Goal: Find specific page/section: Find specific page/section

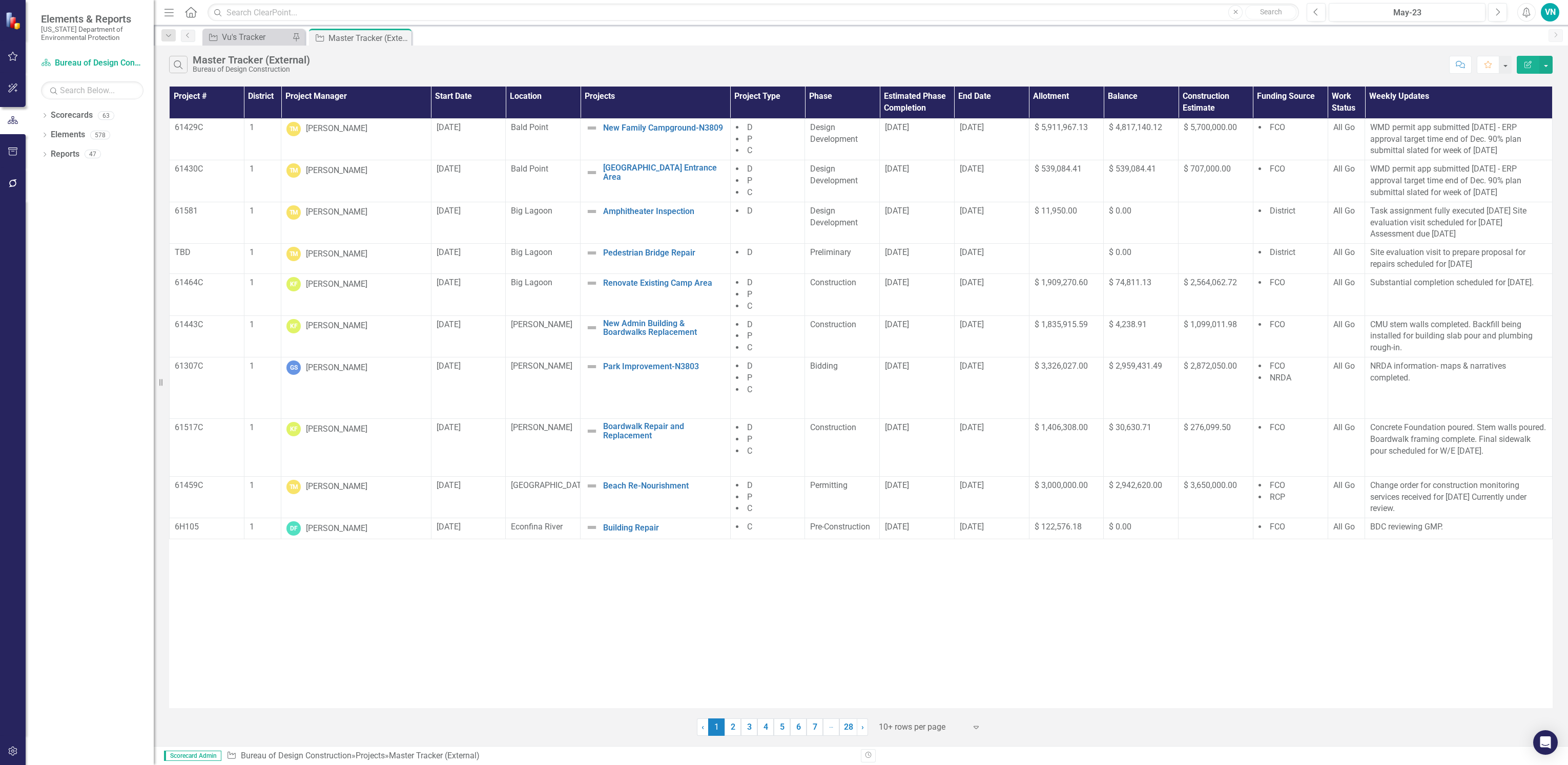
click at [12, 681] on div at bounding box center [12, 468] width 26 height 536
click at [7, 617] on div at bounding box center [12, 468] width 26 height 536
click at [294, 684] on div "Project # District Project Manager Start Date Location Projects Project Type Ph…" at bounding box center [861, 397] width 1384 height 622
click at [346, 672] on div "Project # District Project Manager Start Date Location Projects Project Type Ph…" at bounding box center [861, 397] width 1384 height 622
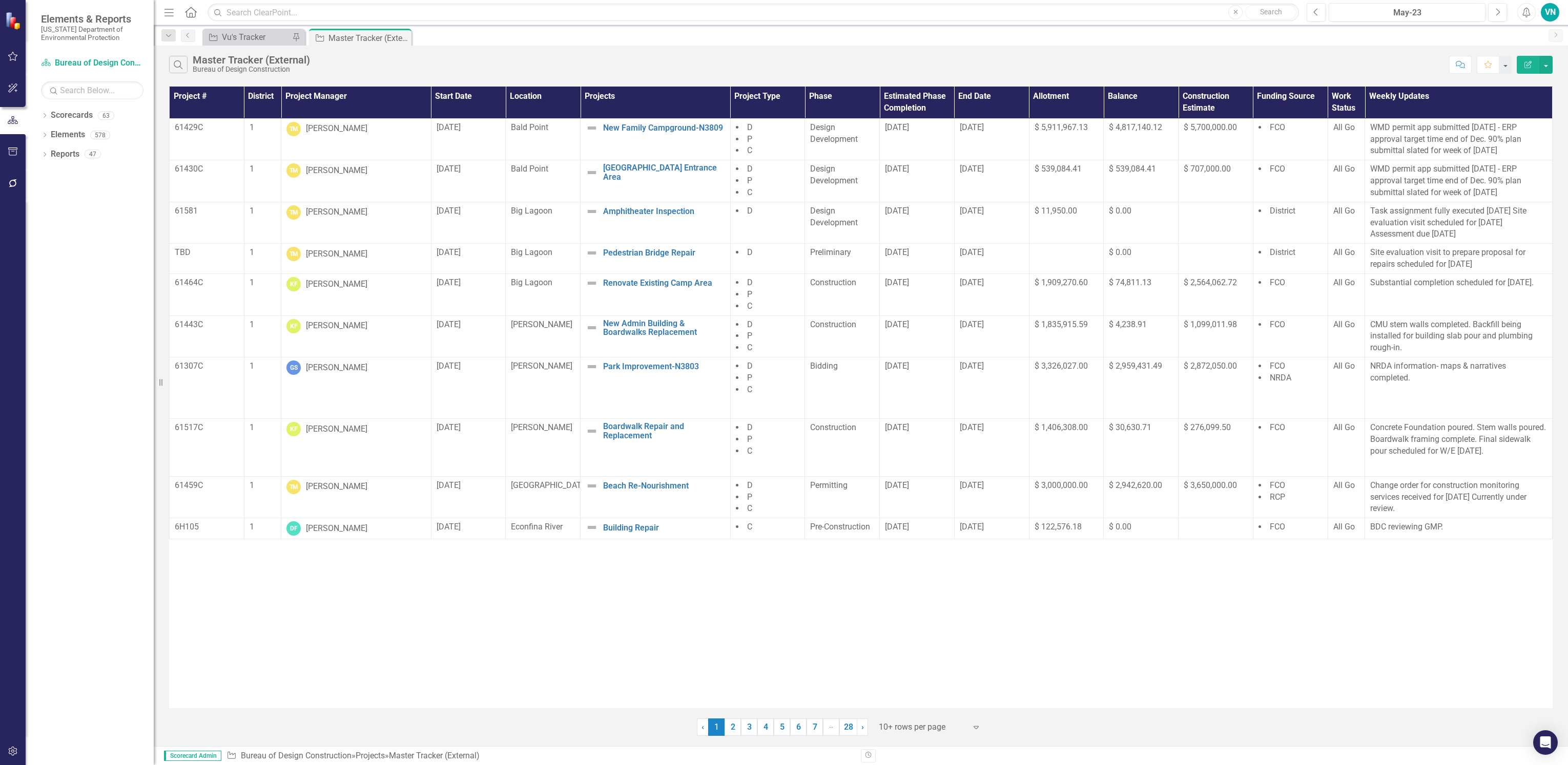
click at [346, 671] on div "Project # District Project Manager Start Date Location Projects Project Type Ph…" at bounding box center [861, 397] width 1384 height 622
click at [910, 575] on div "Project # District Project Manager Start Date Location Projects Project Type Ph…" at bounding box center [861, 397] width 1384 height 622
click at [24, 424] on div at bounding box center [12, 468] width 26 height 536
click at [182, 71] on button "Search" at bounding box center [178, 64] width 18 height 17
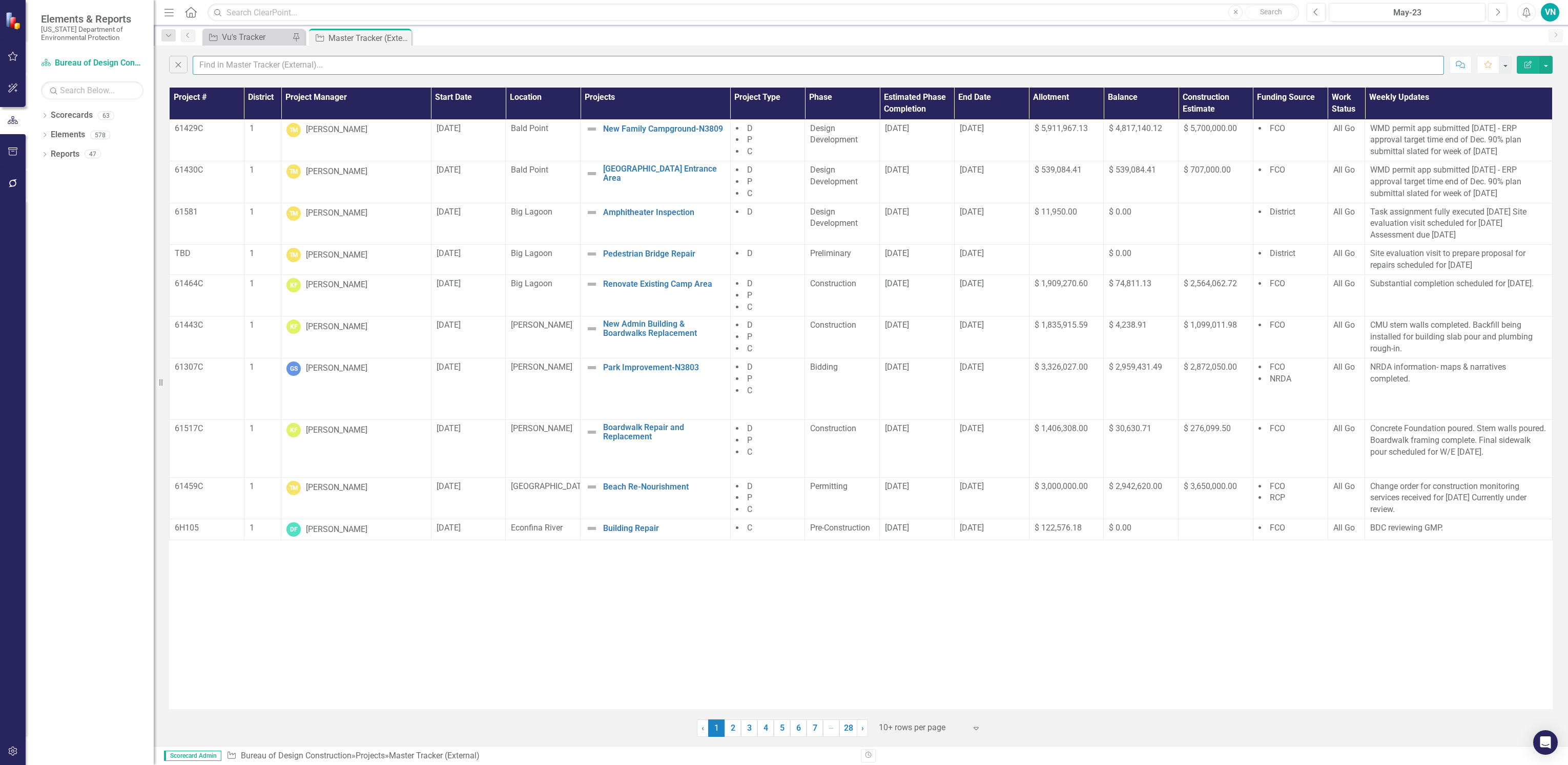
click at [227, 68] on input "text" at bounding box center [818, 65] width 1252 height 19
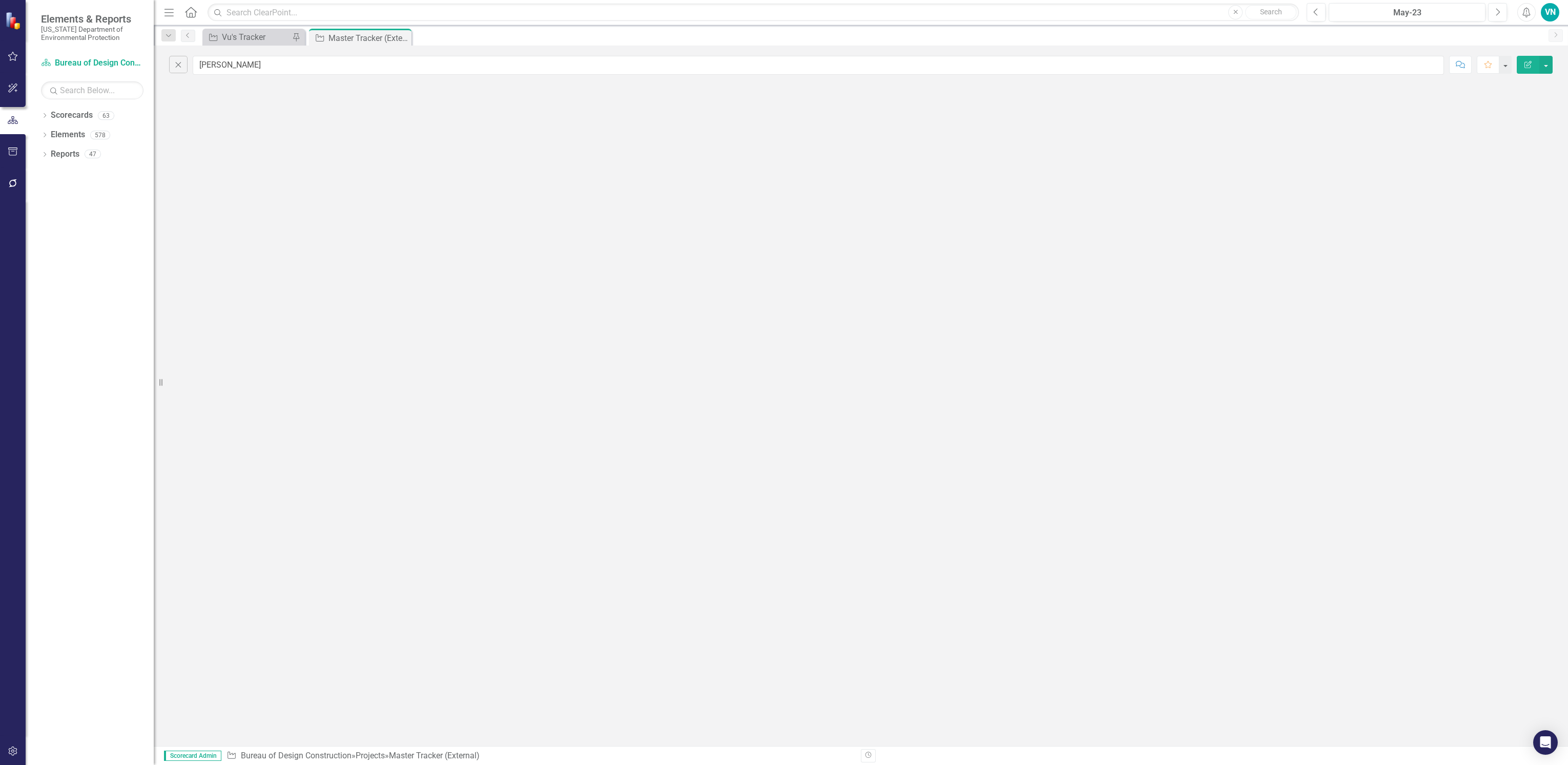
click at [530, 124] on div "Close [PERSON_NAME] Comment Favorite Edit Report" at bounding box center [861, 396] width 1414 height 701
click at [276, 71] on input "[PERSON_NAME]" at bounding box center [818, 65] width 1252 height 19
click at [496, 101] on div "Close [PERSON_NAME] Comment Favorite Edit Report" at bounding box center [861, 396] width 1414 height 701
click at [241, 61] on input "[PERSON_NAME]" at bounding box center [818, 65] width 1252 height 19
type input "j"
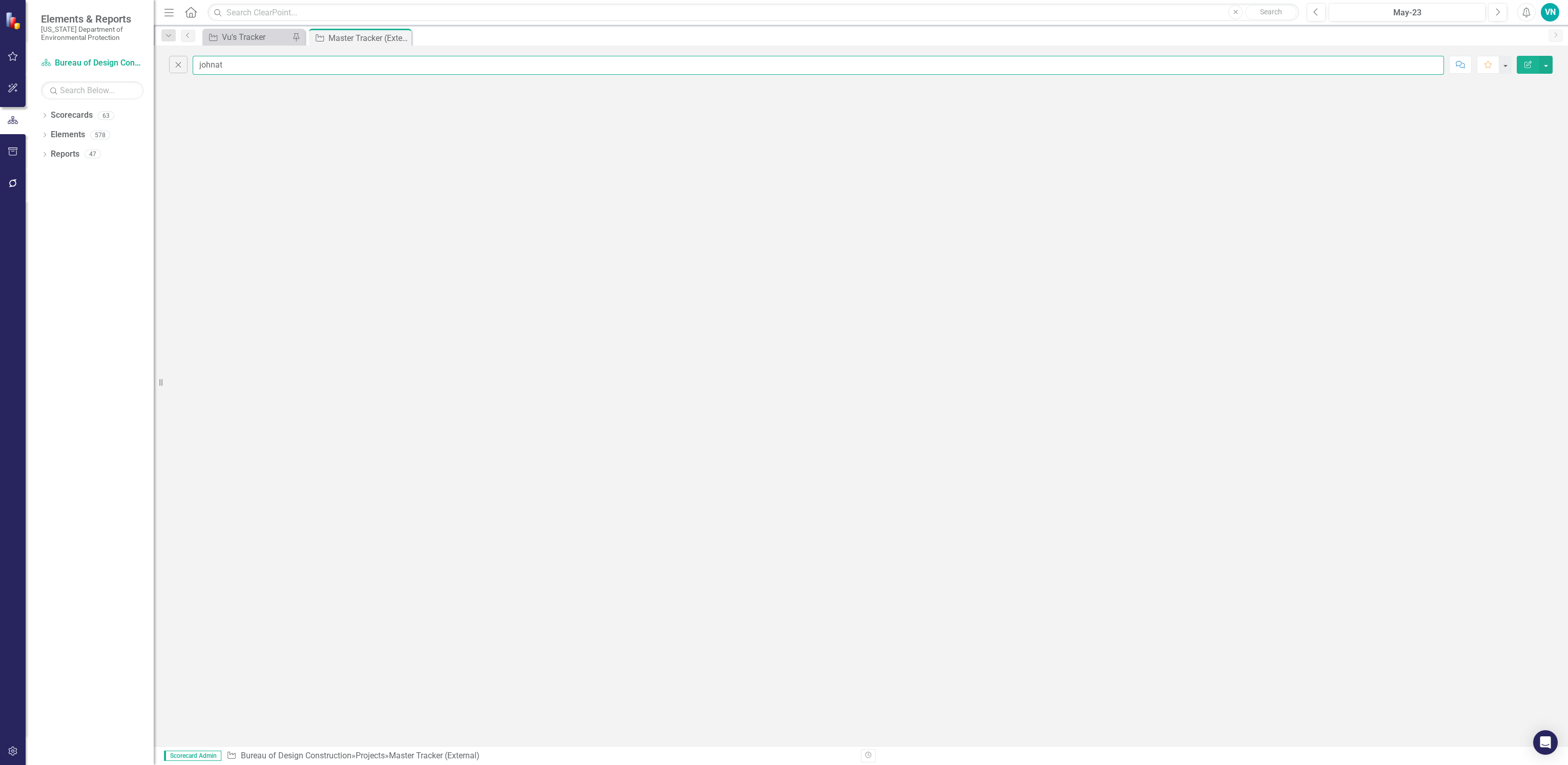
click at [250, 71] on input "johnat" at bounding box center [818, 65] width 1252 height 19
type input "johnat"
click at [176, 62] on icon "button" at bounding box center [178, 65] width 6 height 6
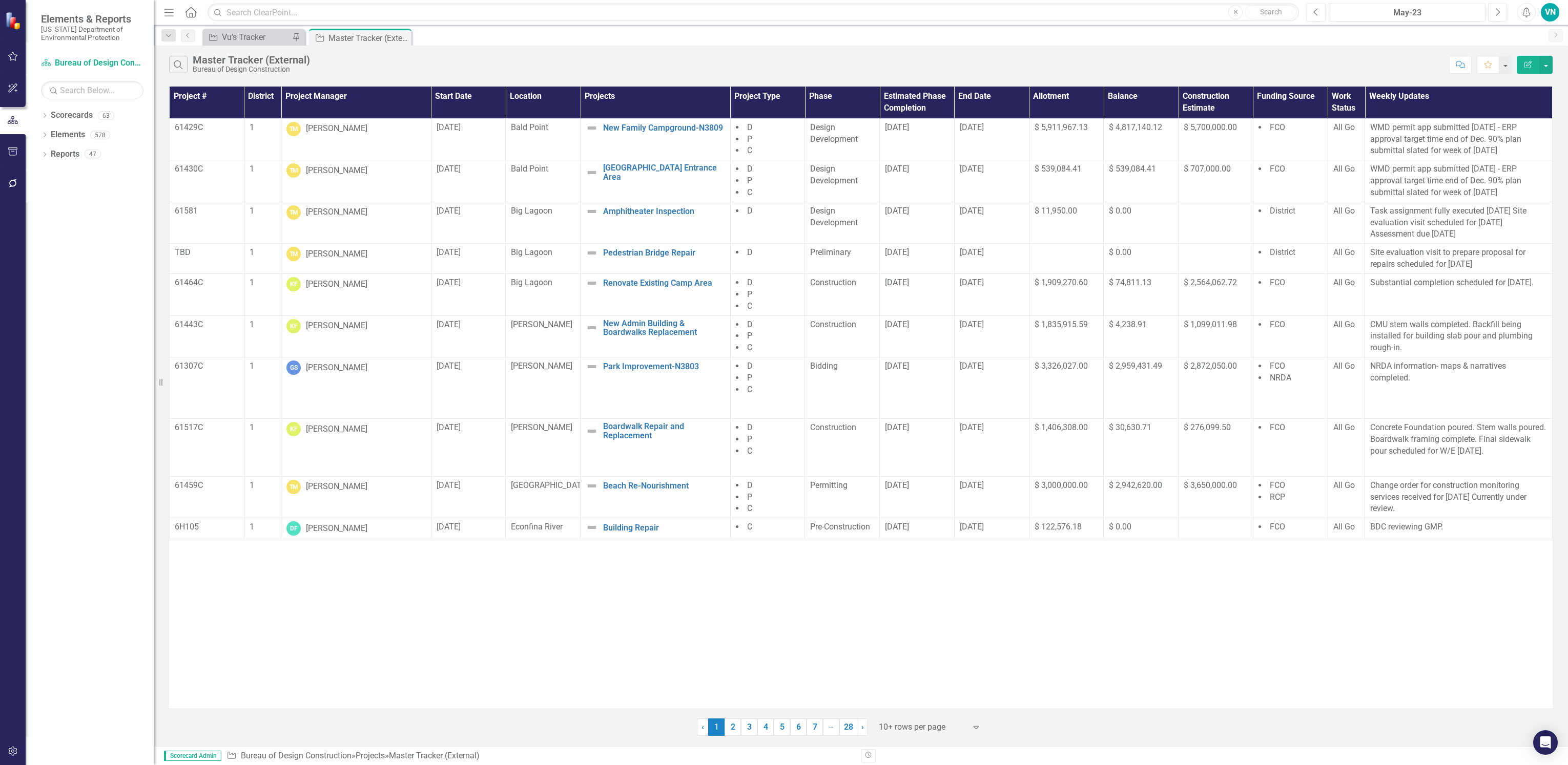
click at [351, 675] on div "Project # District Project Manager Start Date Location Projects Project Type Ph…" at bounding box center [861, 397] width 1384 height 622
click at [182, 64] on icon "Search" at bounding box center [178, 64] width 12 height 9
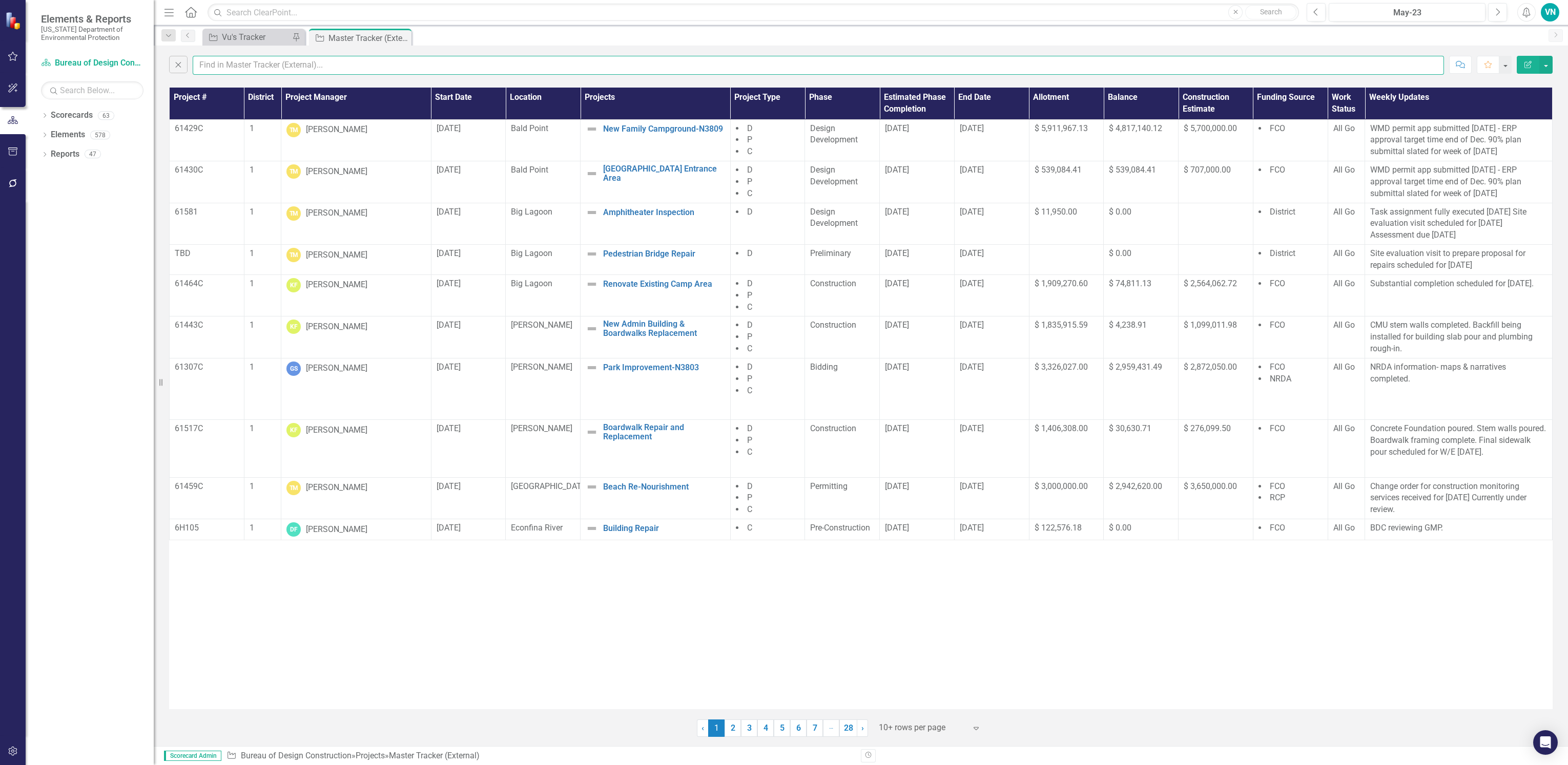
click at [247, 66] on input "text" at bounding box center [818, 65] width 1252 height 19
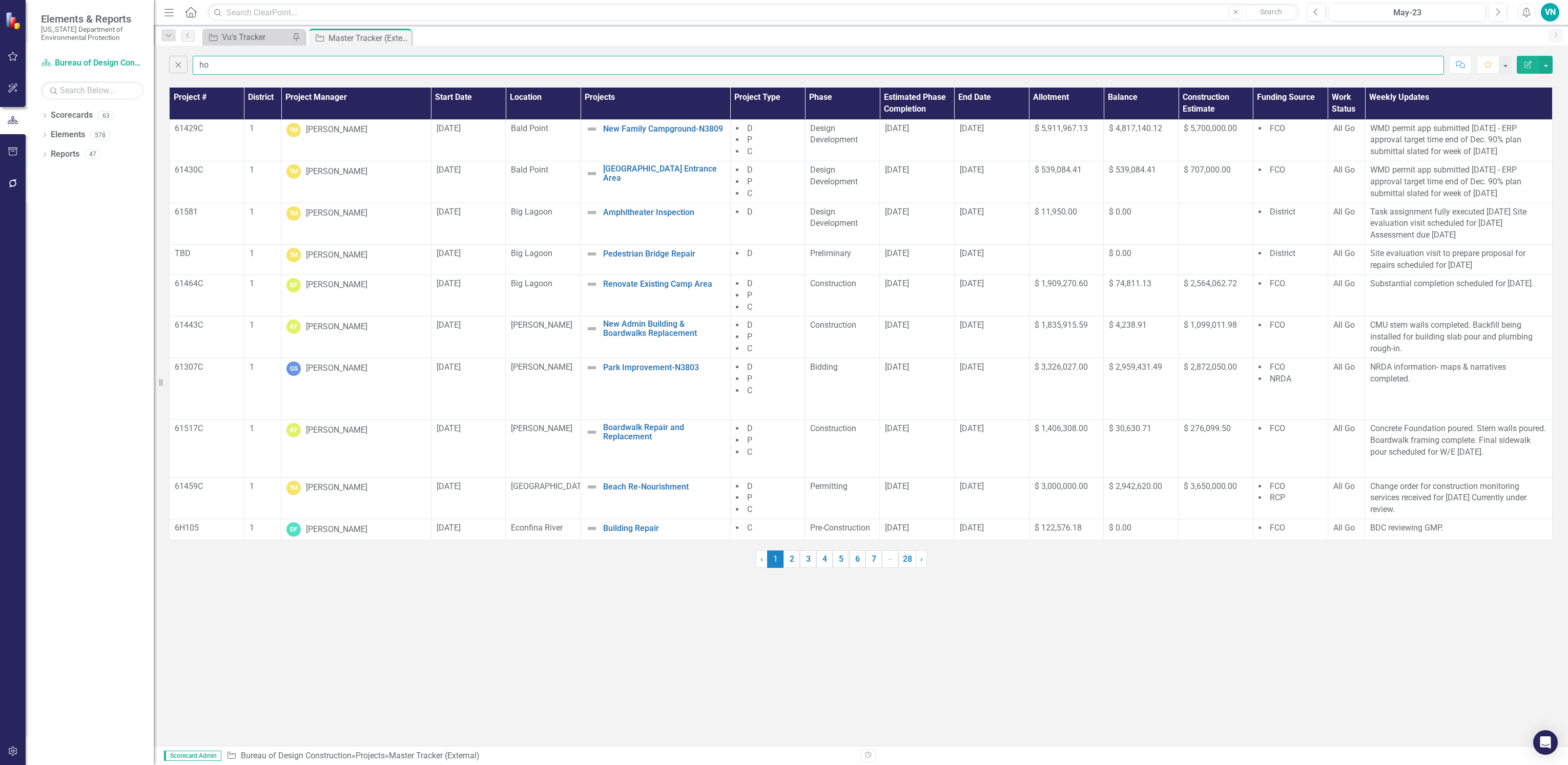
type input "h"
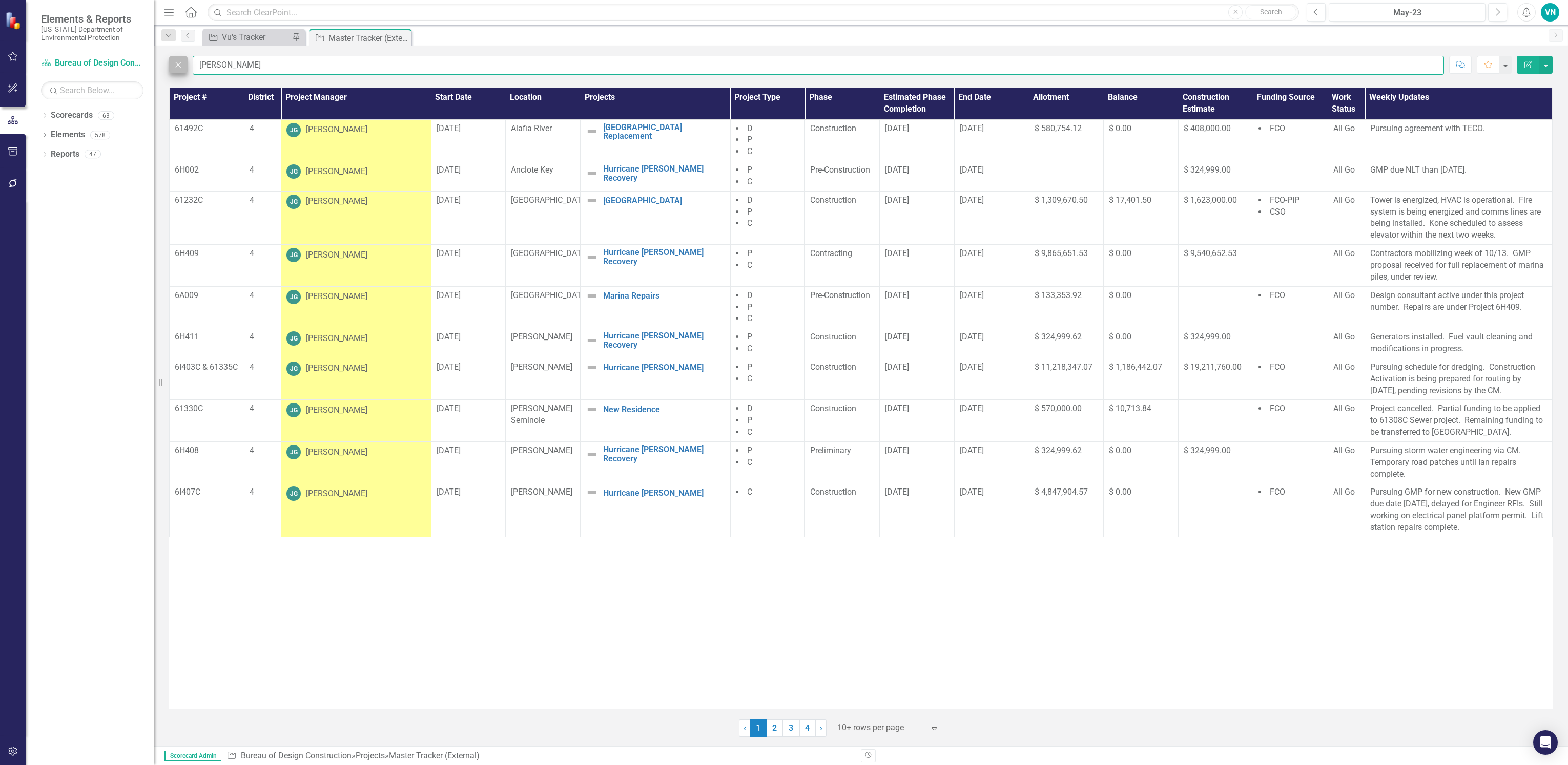
type input "[PERSON_NAME]"
click at [183, 62] on icon "Close" at bounding box center [178, 64] width 12 height 9
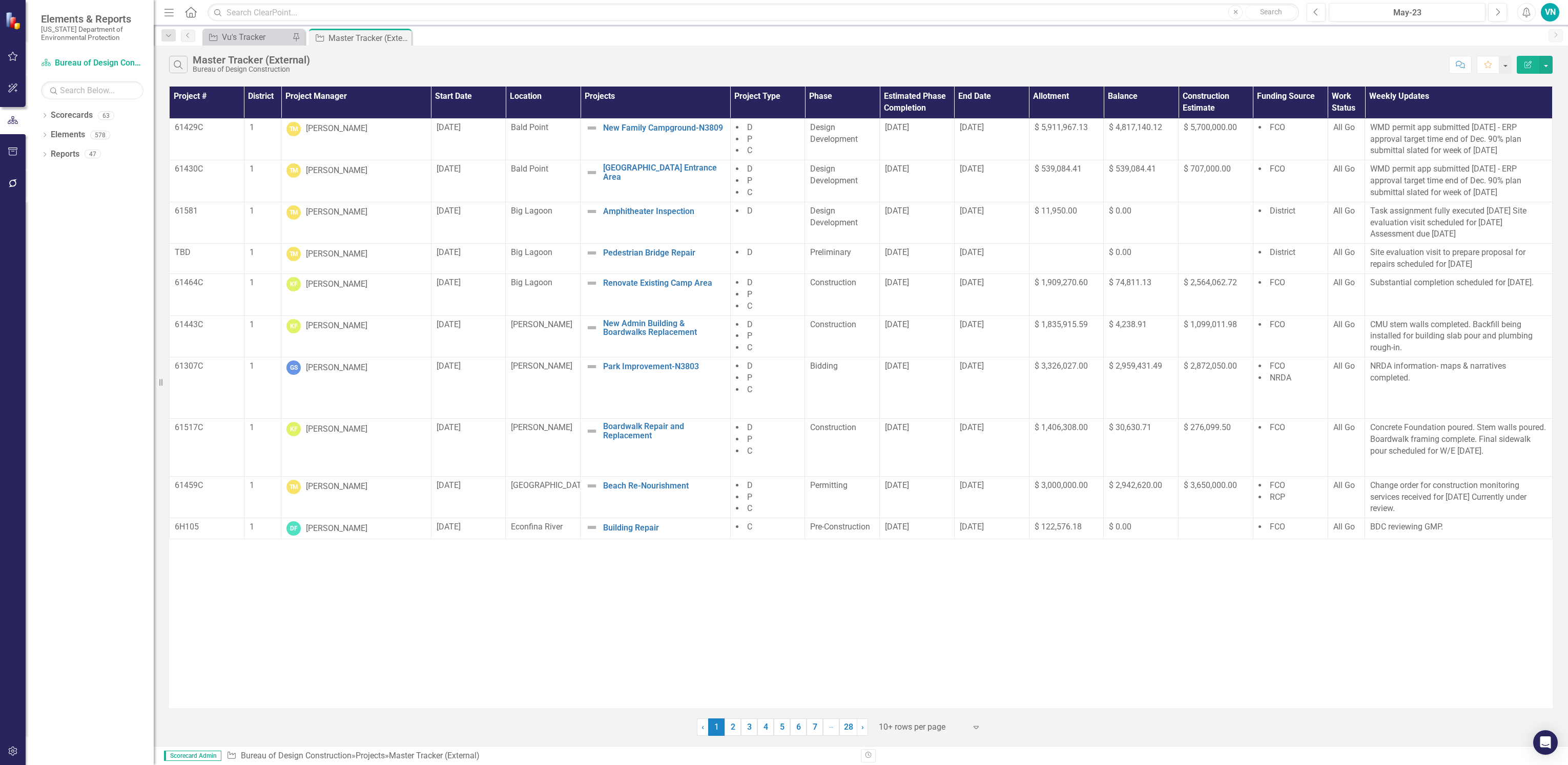
click at [264, 96] on th "District" at bounding box center [262, 102] width 37 height 32
click at [901, 733] on div at bounding box center [922, 728] width 87 height 14
click at [901, 718] on div "Display All Rows" at bounding box center [931, 710] width 113 height 17
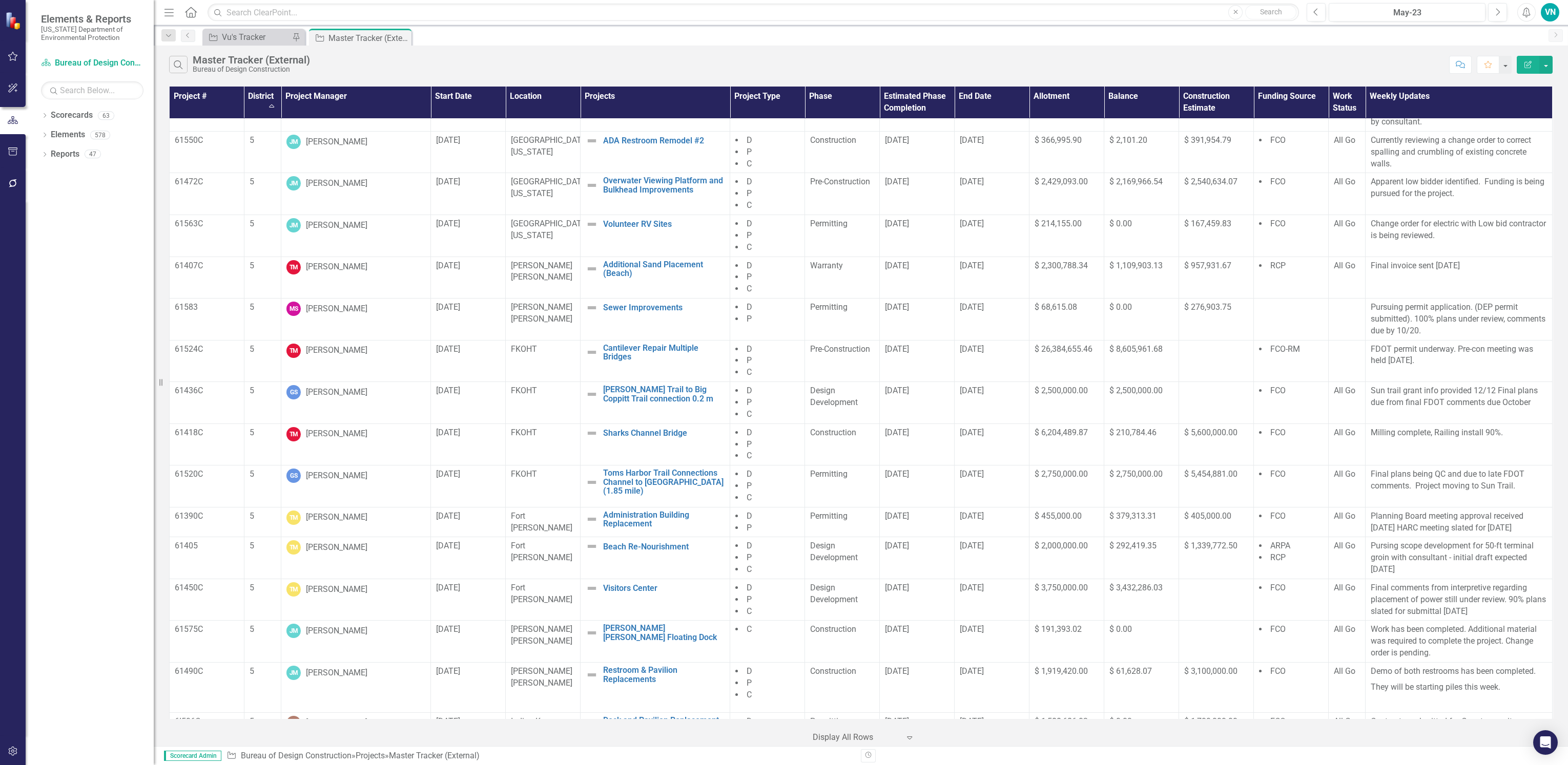
scroll to position [9299, 0]
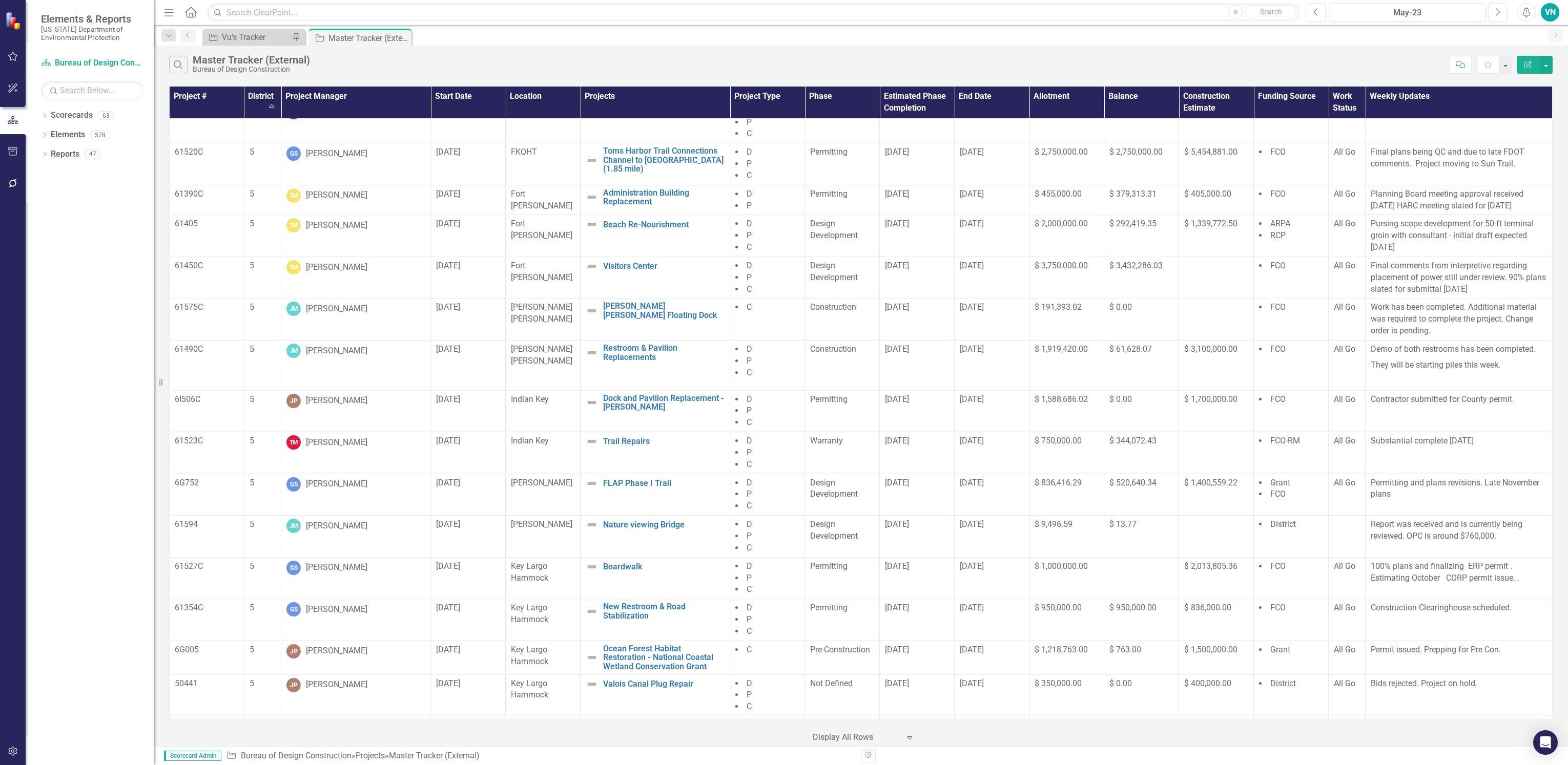
click at [20, 610] on div at bounding box center [12, 468] width 26 height 536
click at [179, 70] on button "Search" at bounding box center [178, 64] width 18 height 17
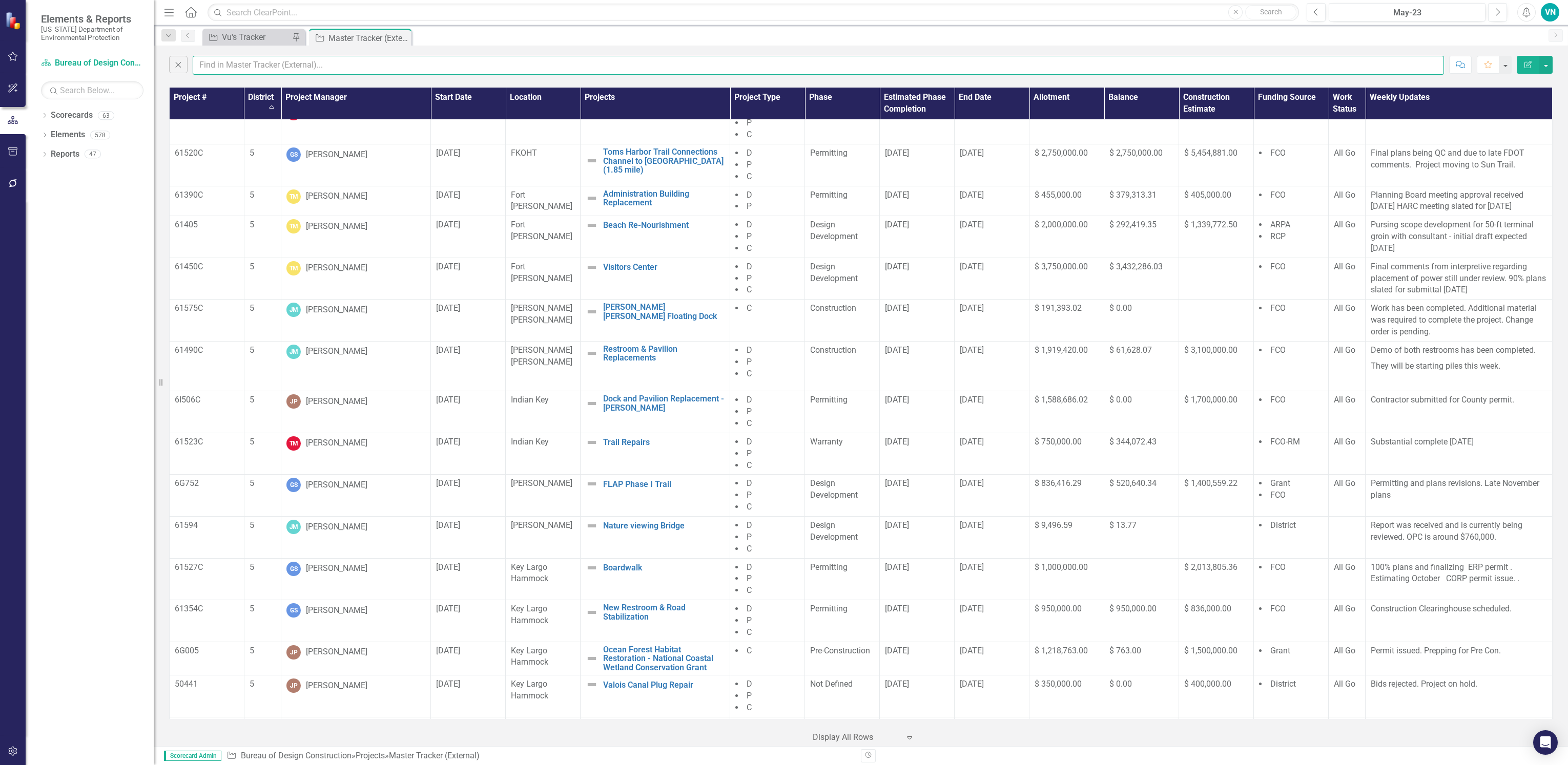
drag, startPoint x: 179, startPoint y: 70, endPoint x: 207, endPoint y: 64, distance: 28.6
click at [207, 64] on input "text" at bounding box center [818, 65] width 1252 height 19
type input "orman house"
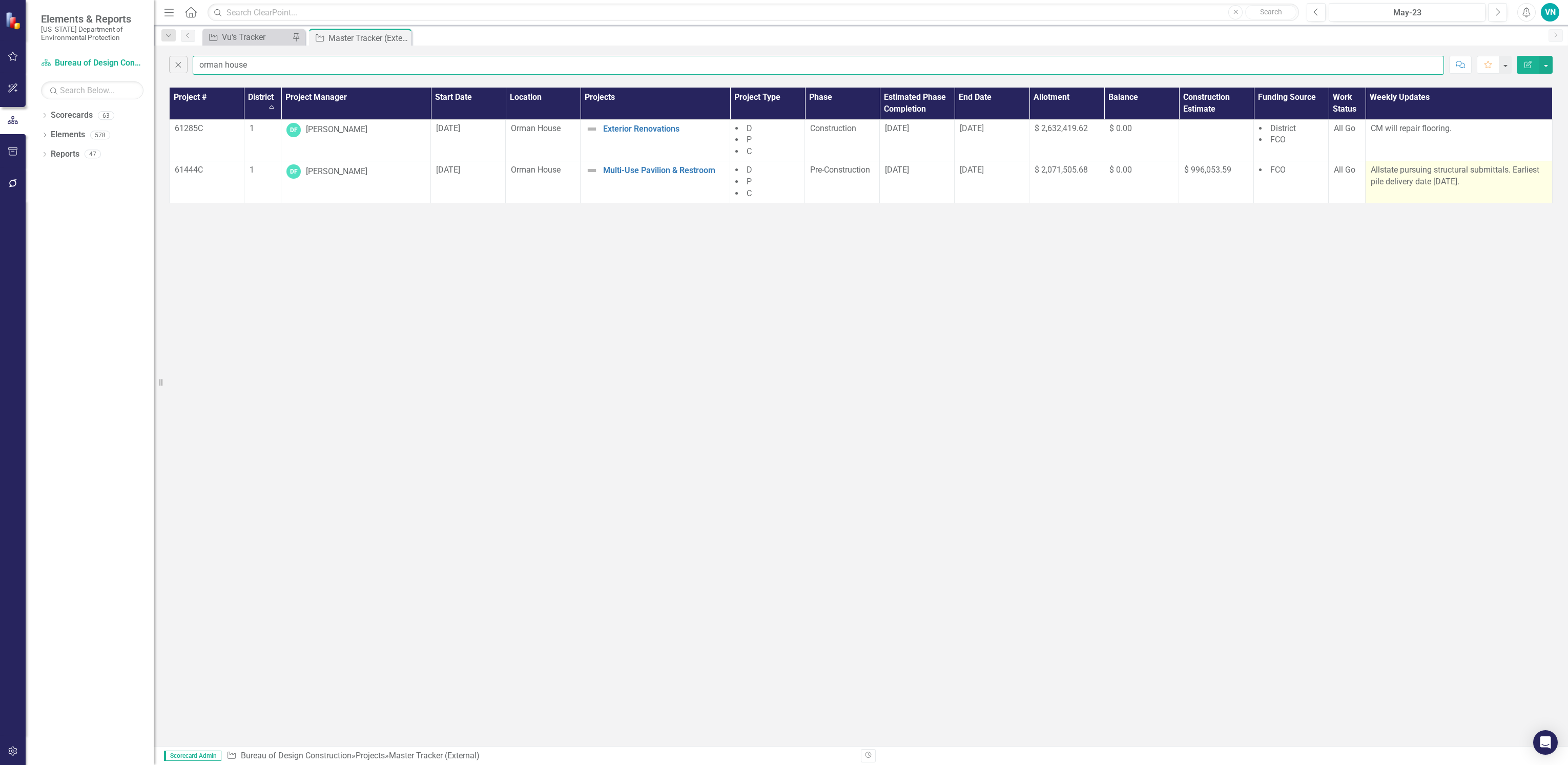
scroll to position [0, 0]
click at [224, 29] on div "Project Vu's Tracker Pin" at bounding box center [253, 37] width 102 height 17
drag, startPoint x: 224, startPoint y: 29, endPoint x: 261, endPoint y: 286, distance: 259.6
click at [262, 310] on div "Close orman house Comment Favorite Edit Report Project # District Sort Ascendin…" at bounding box center [861, 396] width 1414 height 701
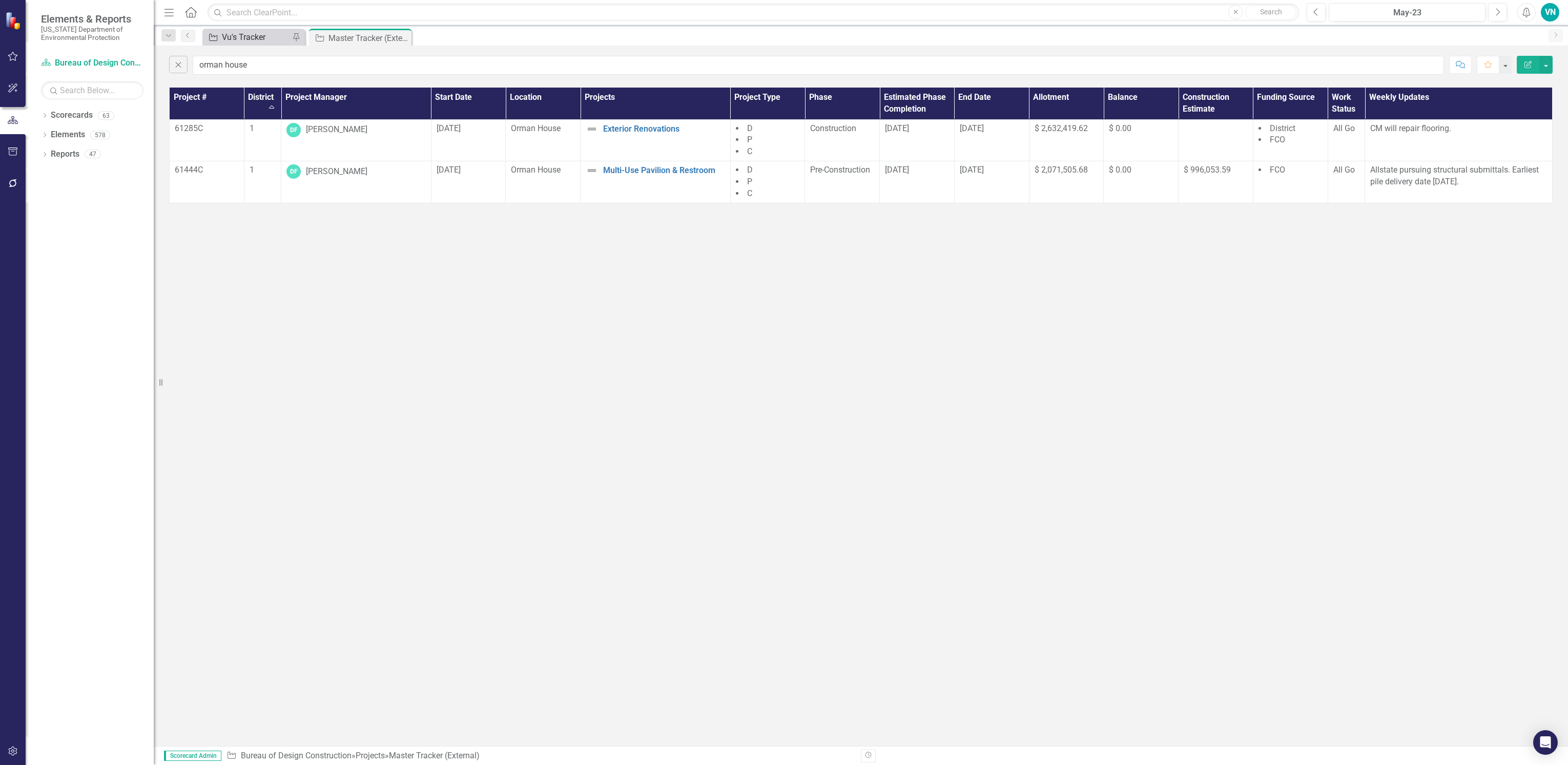
click at [242, 42] on div "Vu's Tracker" at bounding box center [256, 37] width 68 height 12
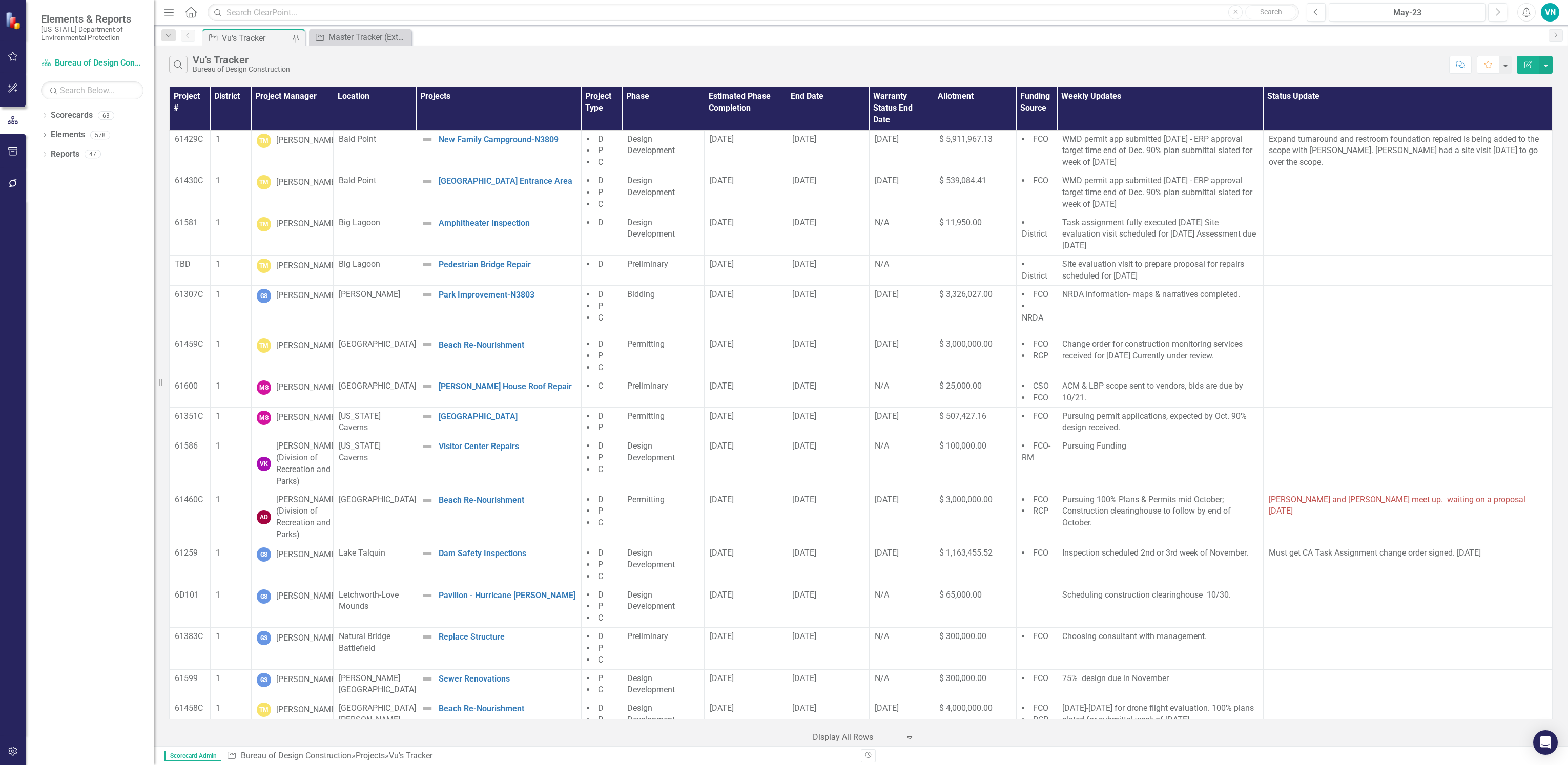
click at [8, 555] on div at bounding box center [12, 468] width 26 height 536
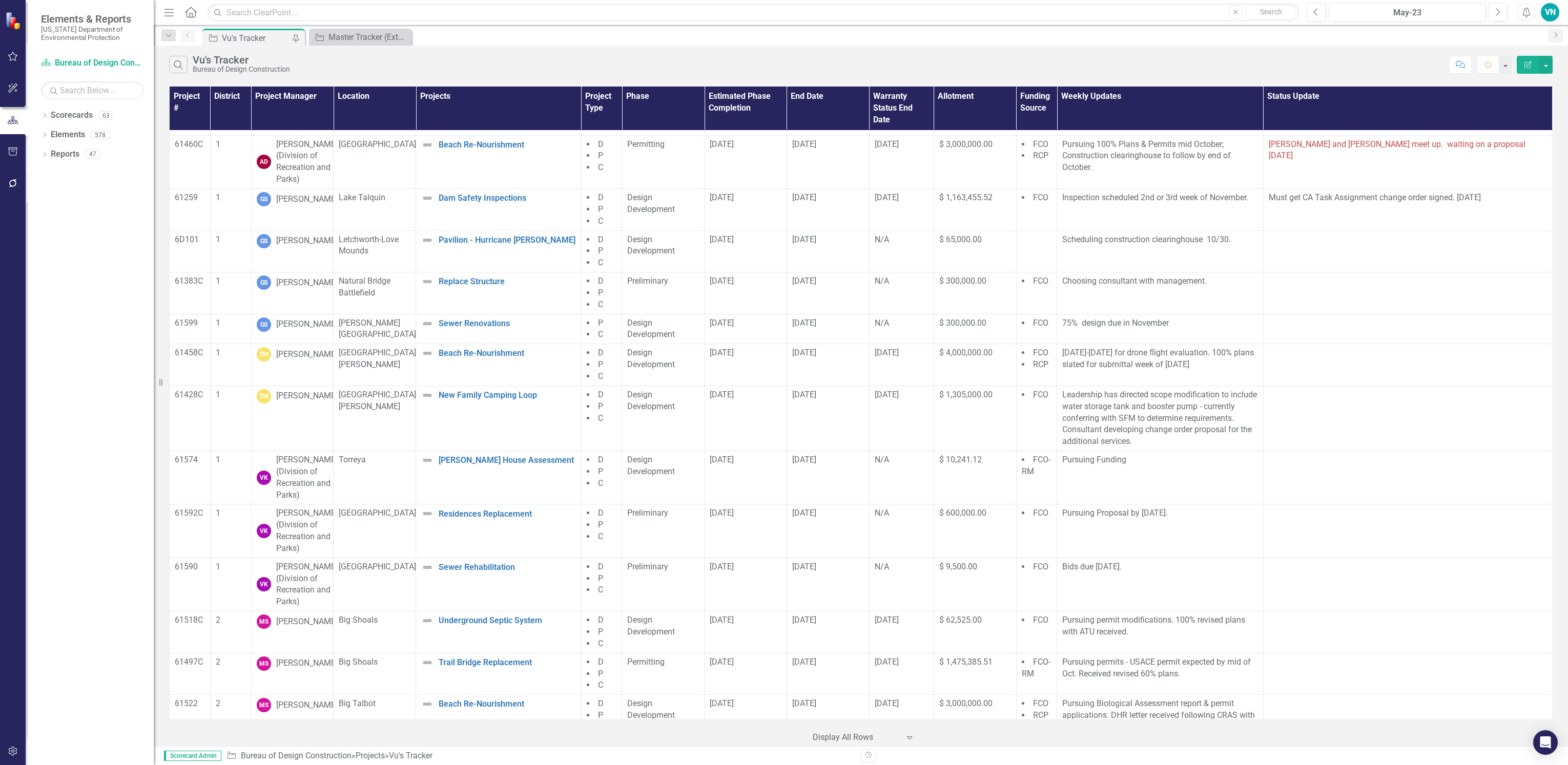
scroll to position [460, 0]
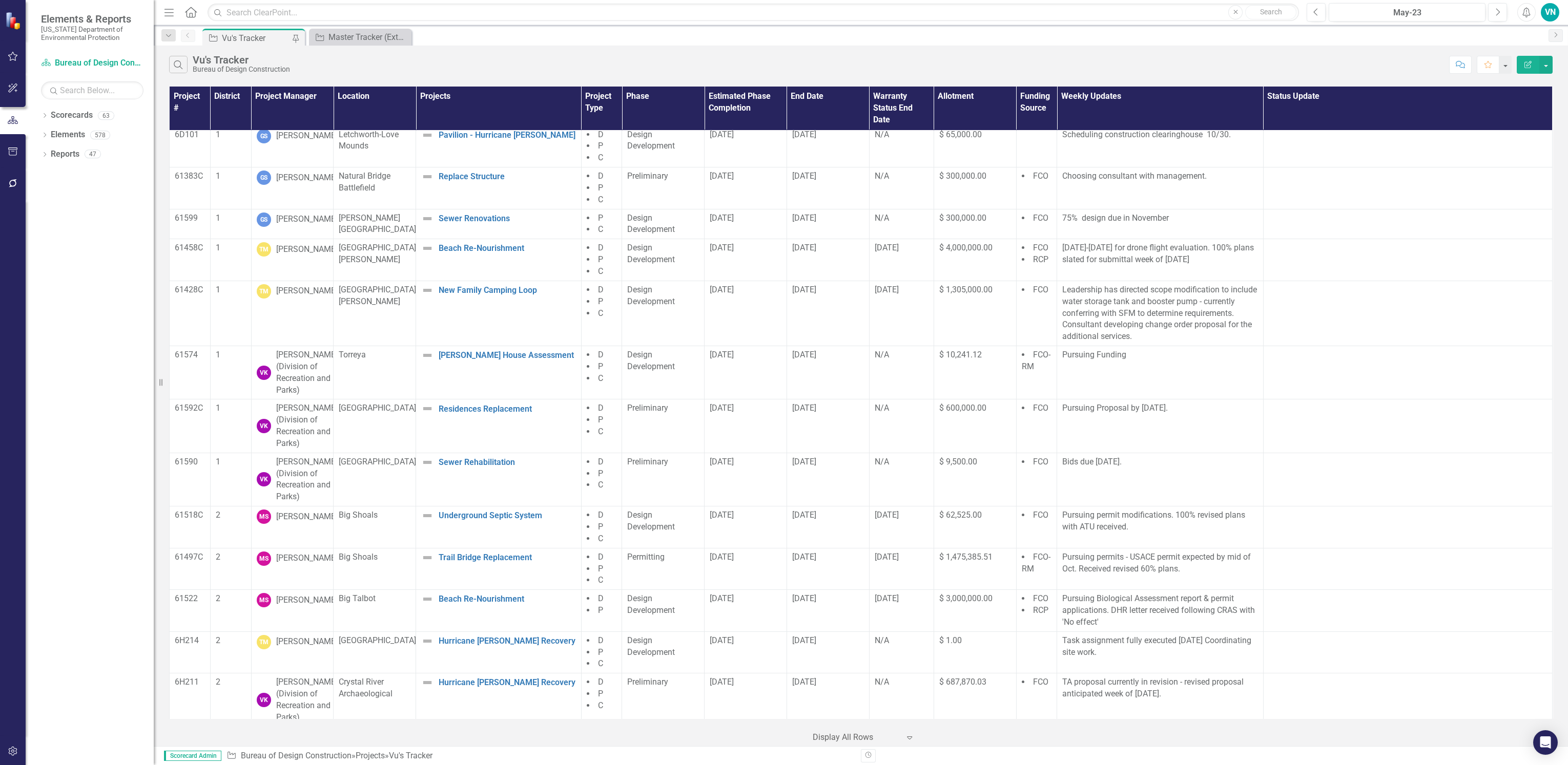
click at [19, 580] on div at bounding box center [12, 468] width 26 height 536
